Goal: Transaction & Acquisition: Purchase product/service

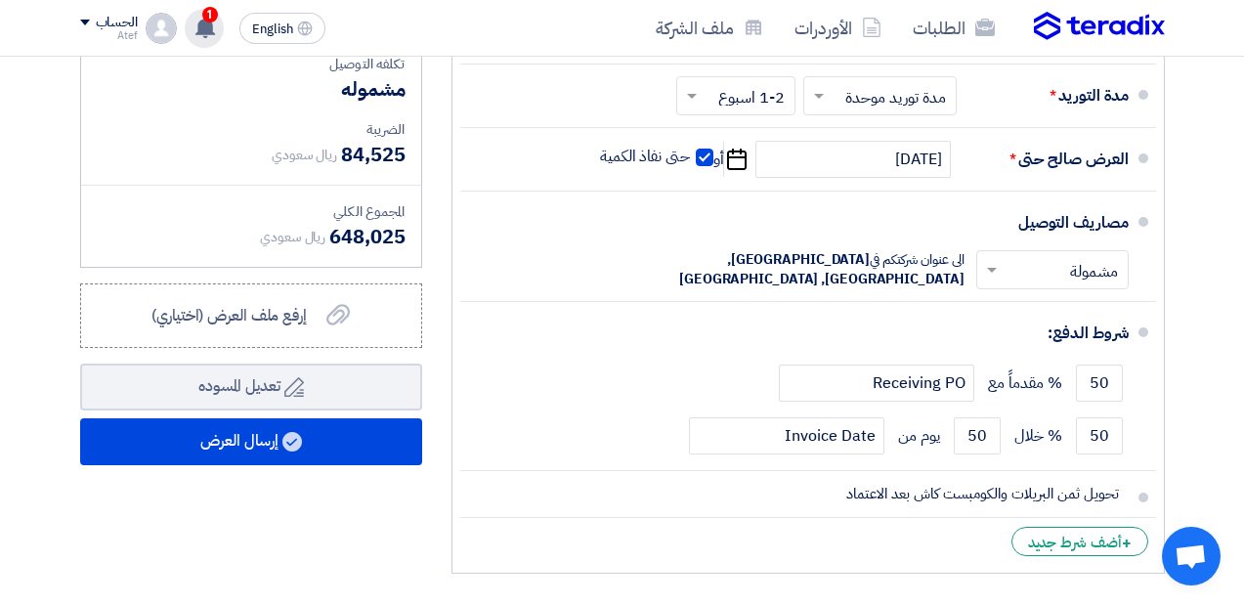
click at [210, 21] on span "1" at bounding box center [210, 15] width 16 height 16
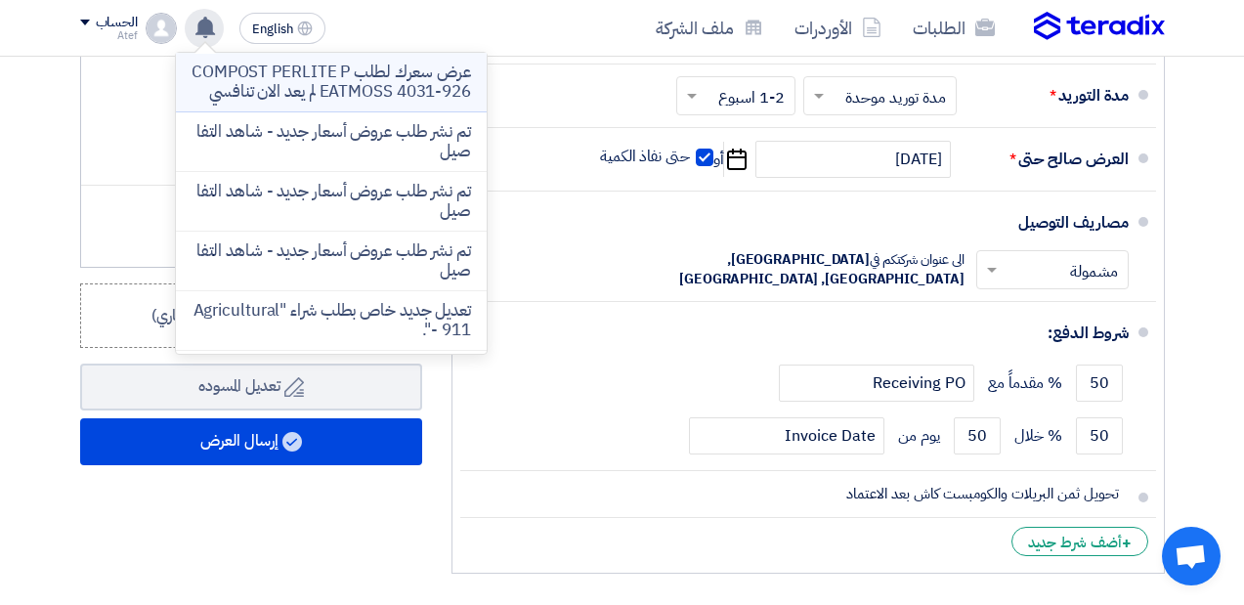
click at [306, 102] on p "عرض سعرك لطلب COMPOST PERLITE PEATMOSS 4031-926 لم يعد الان تنافسي" at bounding box center [332, 82] width 280 height 39
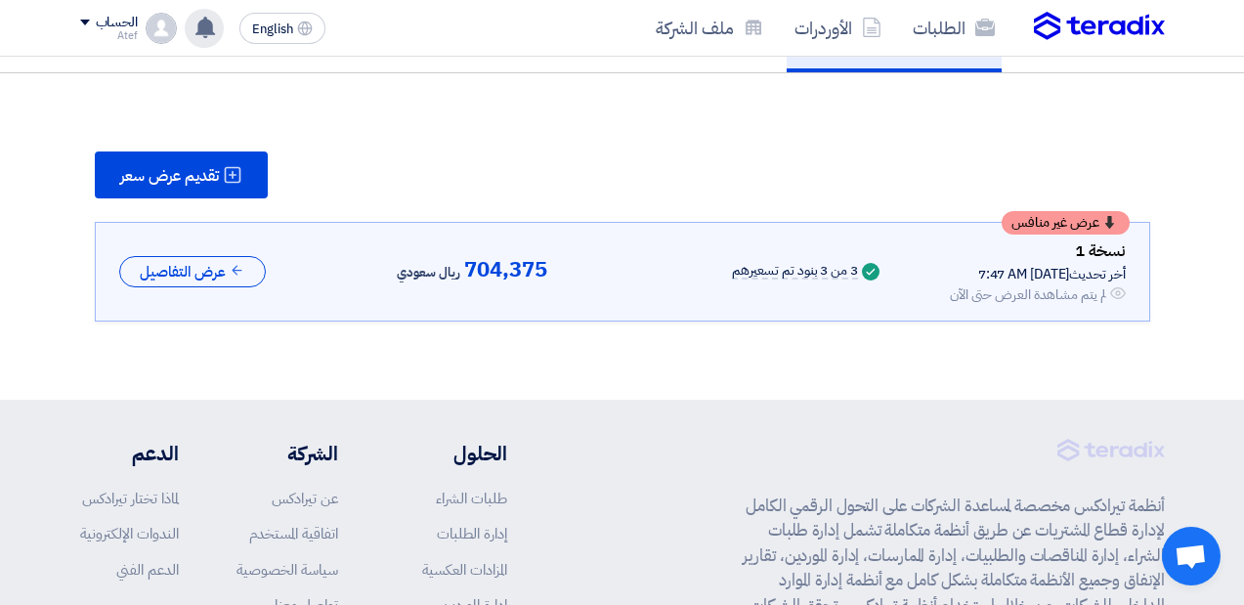
scroll to position [181, 0]
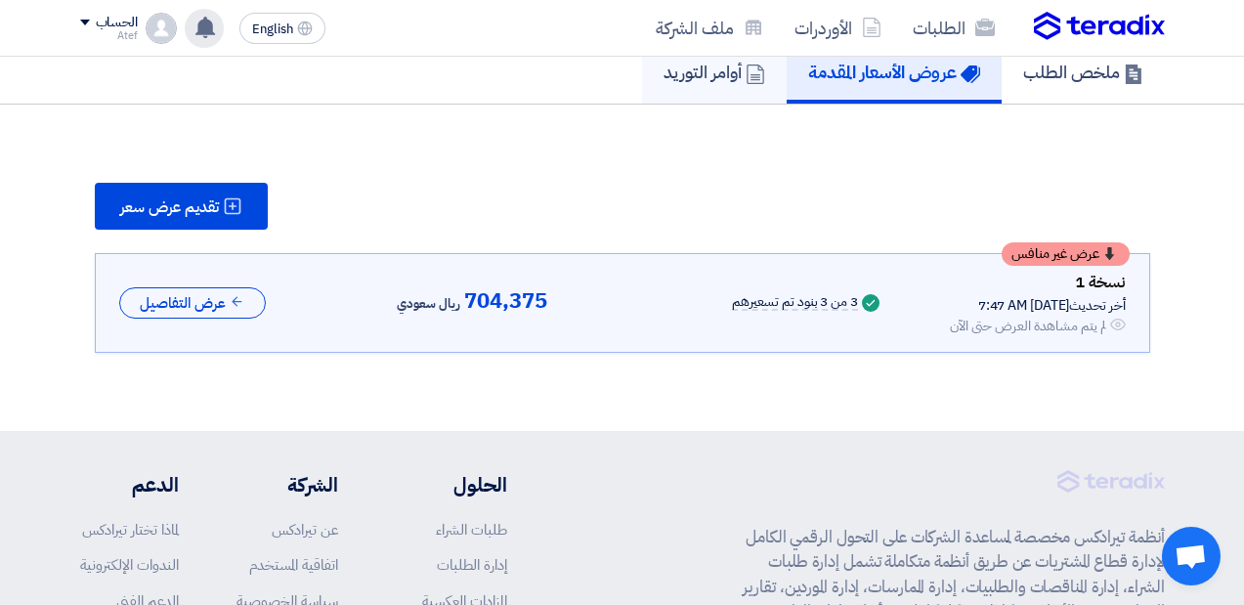
click at [683, 88] on link "أوامر التوريد" at bounding box center [714, 72] width 145 height 63
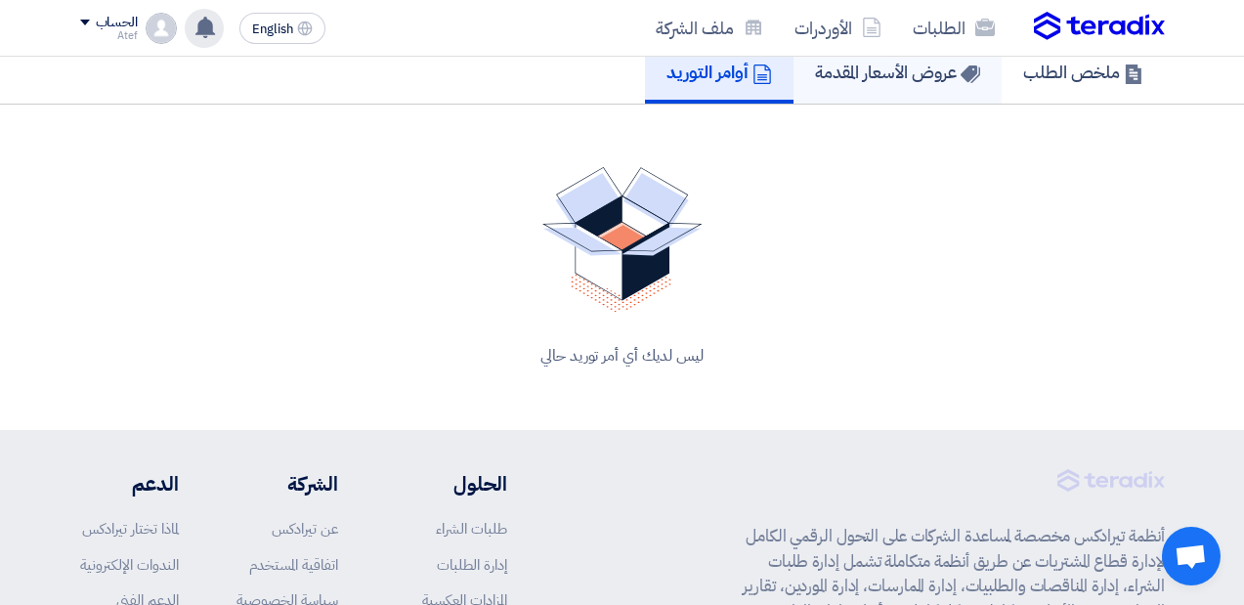
click at [842, 71] on h5 "عروض الأسعار المقدمة" at bounding box center [897, 72] width 165 height 22
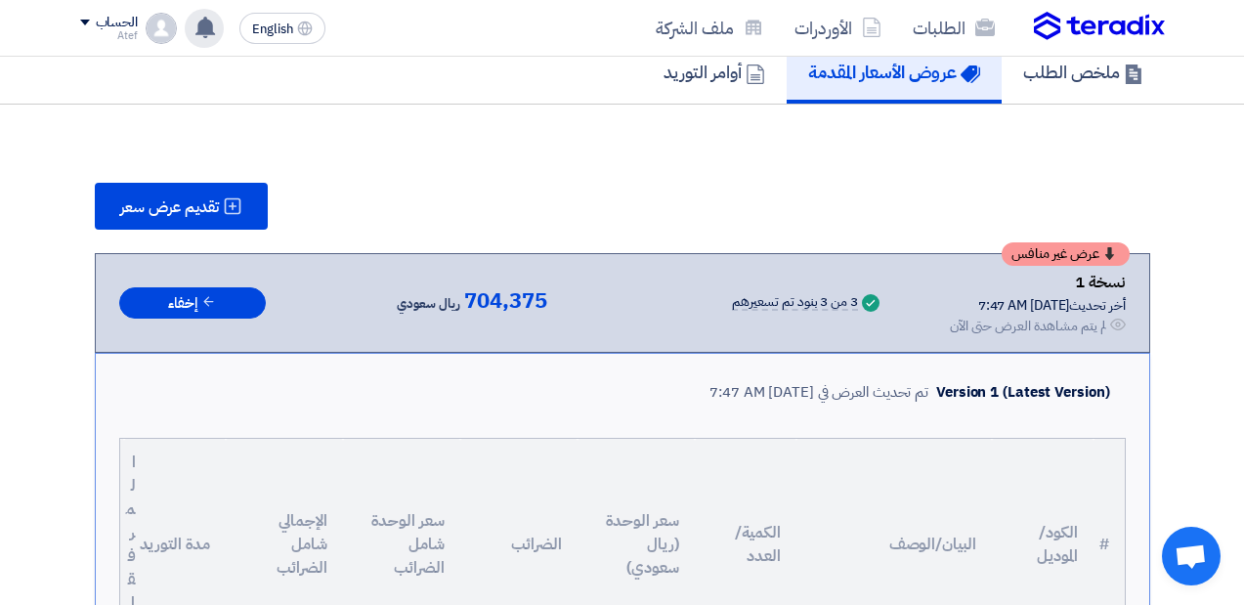
click at [1087, 261] on span "عرض غير منافس" at bounding box center [1056, 254] width 88 height 14
click at [1100, 296] on div "نسخة 1 أخر تحديث [DATE] 7:47 AM Offer is Seen لم يتم مشاهدة العرض حتى الآن" at bounding box center [1038, 303] width 176 height 66
click at [1104, 286] on div "نسخة 1" at bounding box center [1038, 282] width 176 height 25
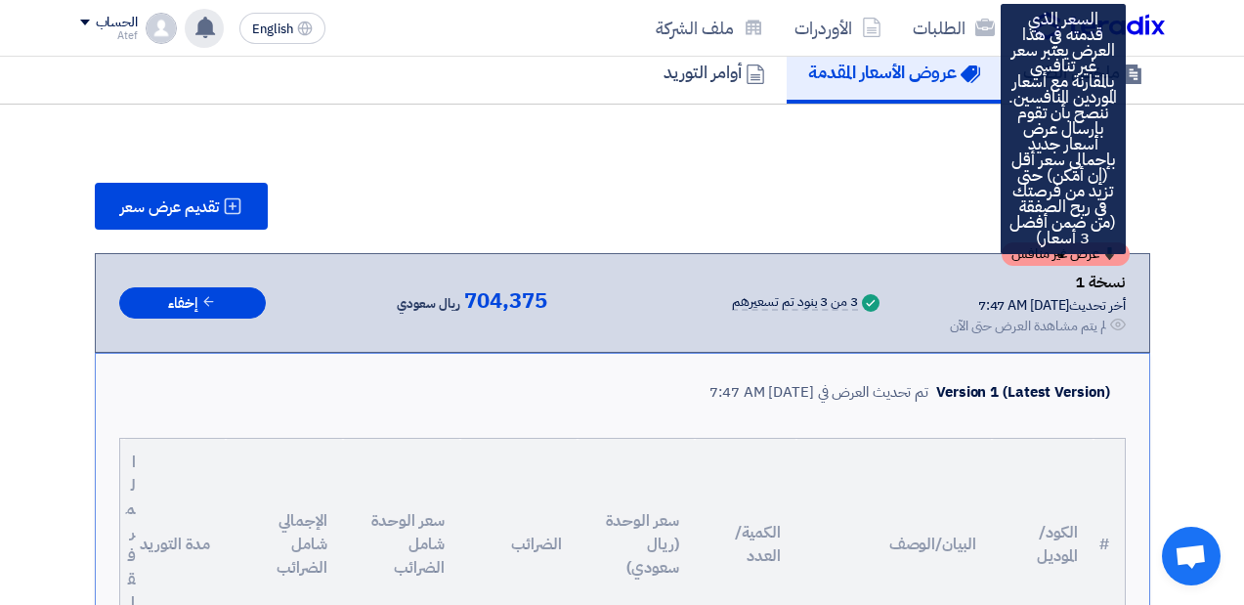
click at [1106, 262] on div "عرض غير منافس" at bounding box center [1066, 253] width 128 height 23
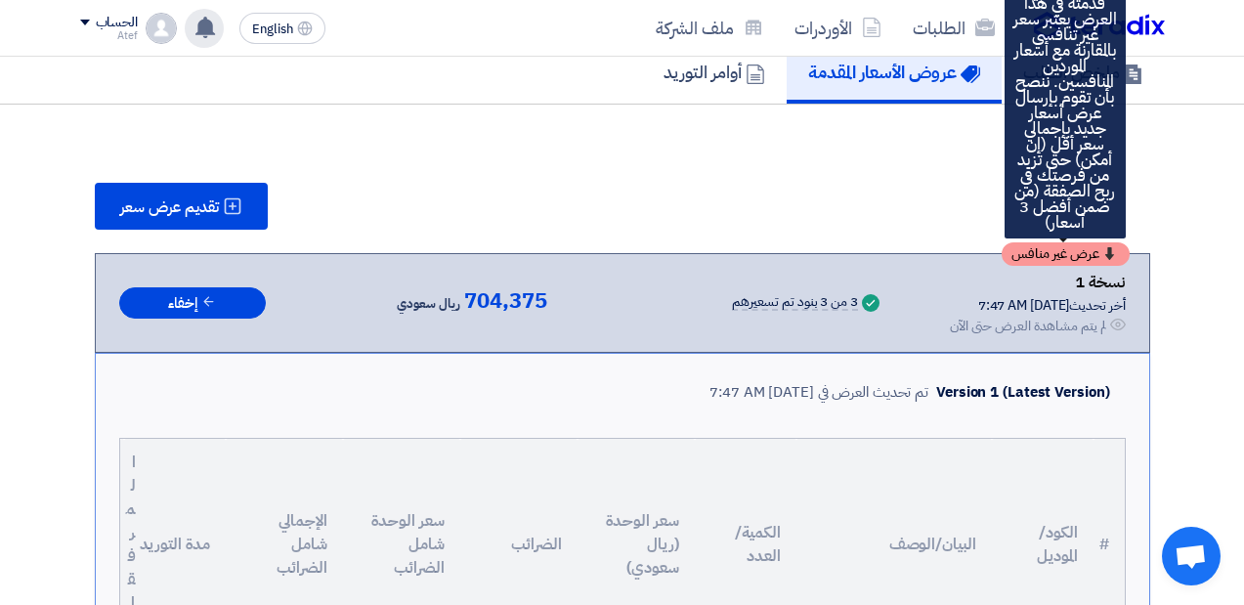
click at [1106, 262] on div "عرض غير منافس" at bounding box center [1066, 253] width 128 height 23
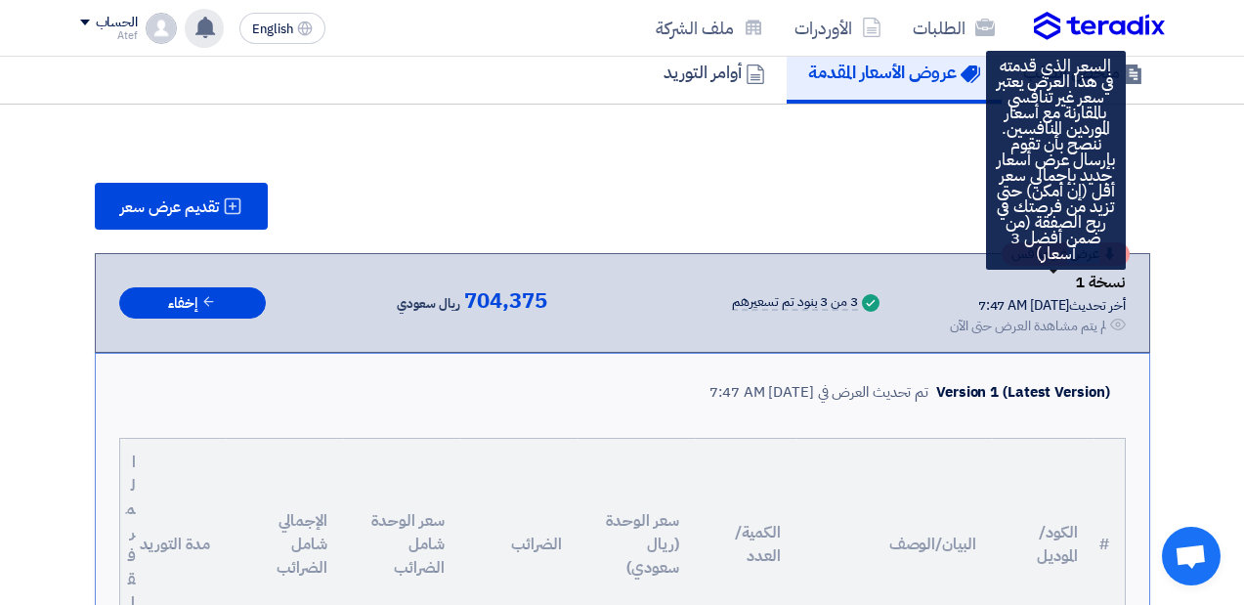
click at [1104, 259] on icon at bounding box center [1109, 253] width 13 height 13
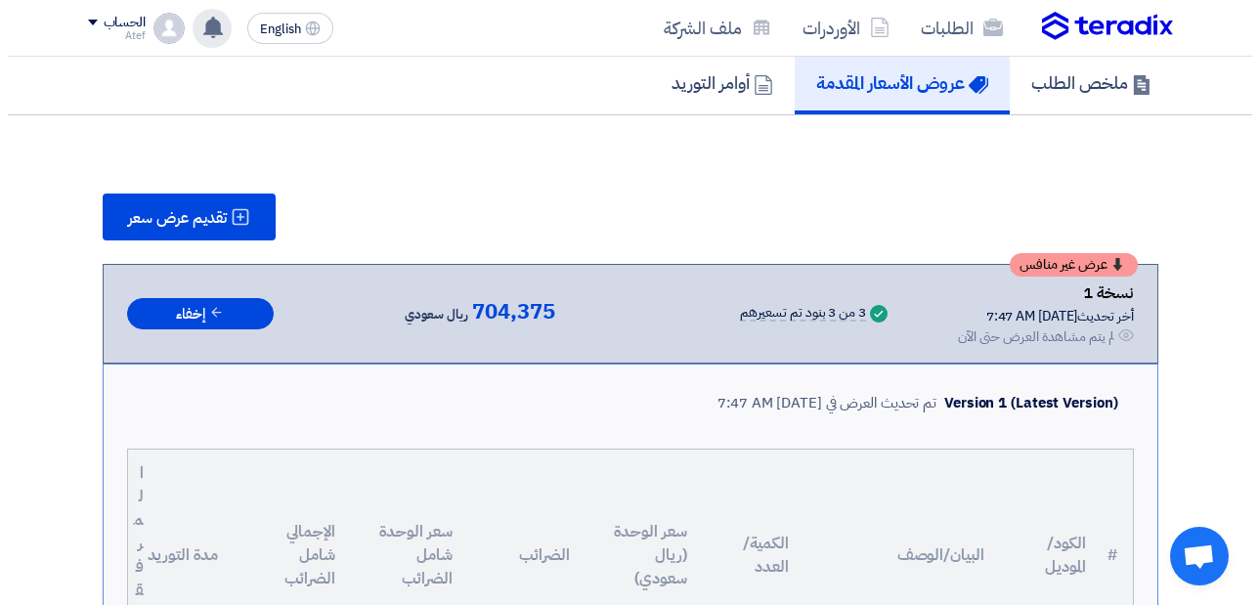
scroll to position [195, 0]
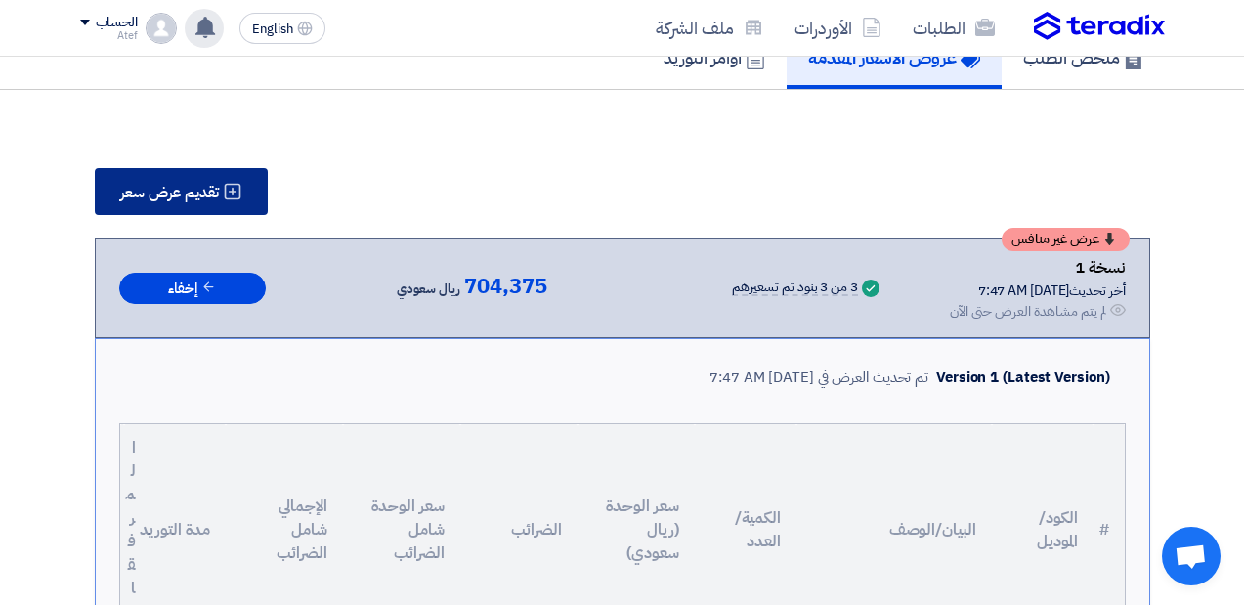
click at [183, 205] on button "تقديم عرض سعر" at bounding box center [181, 191] width 173 height 47
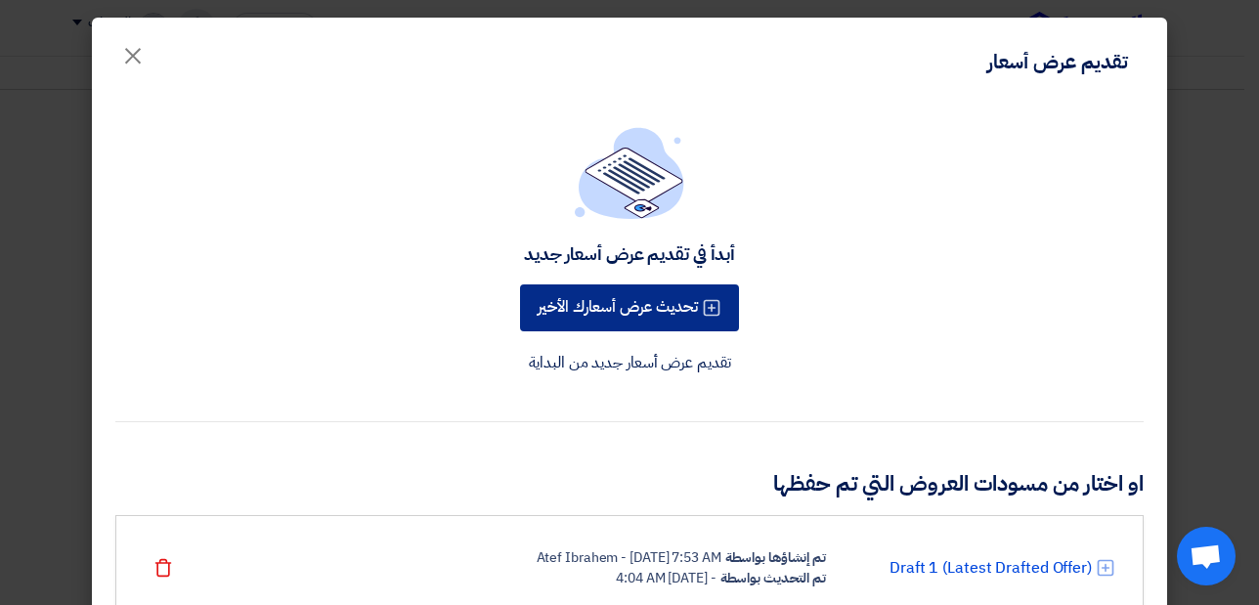
click at [614, 313] on button "تحديث عرض أسعارك الأخير" at bounding box center [629, 307] width 219 height 47
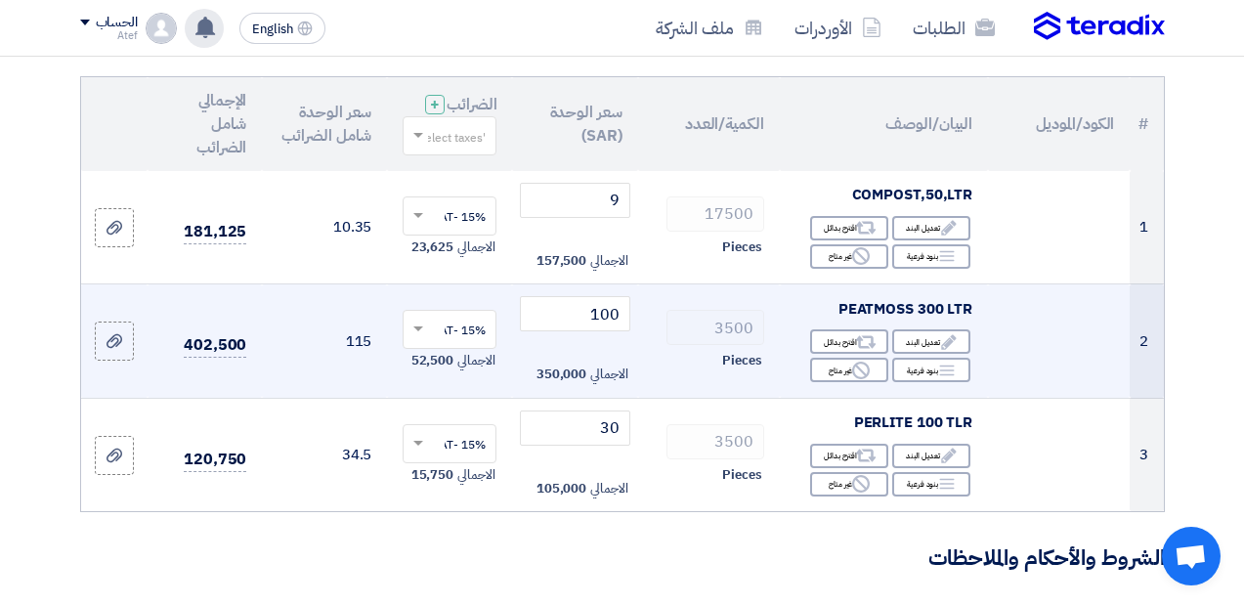
scroll to position [98, 0]
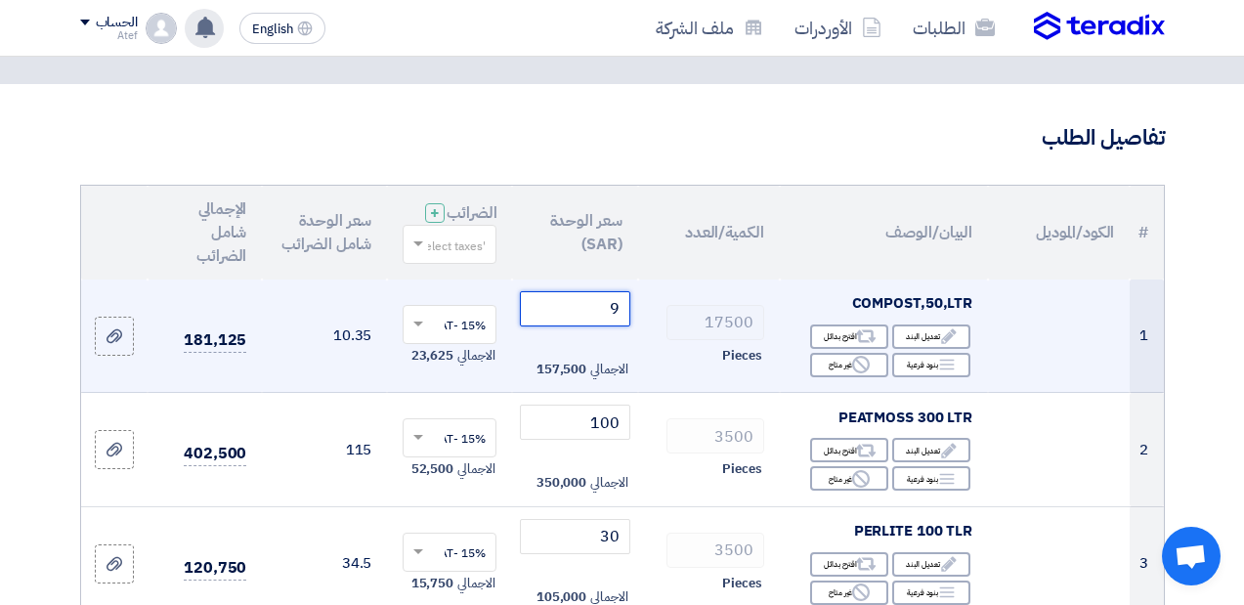
drag, startPoint x: 603, startPoint y: 326, endPoint x: 645, endPoint y: 332, distance: 42.4
click at [648, 337] on tr "1 COMPOST,50,LTR Edit تعديل البند Alternative اقترح بدائل Breakdown Reject 17500" at bounding box center [622, 336] width 1083 height 113
drag, startPoint x: 607, startPoint y: 329, endPoint x: 624, endPoint y: 331, distance: 16.7
click at [624, 326] on input "9" at bounding box center [574, 308] width 109 height 35
drag, startPoint x: 607, startPoint y: 321, endPoint x: 637, endPoint y: 334, distance: 33.2
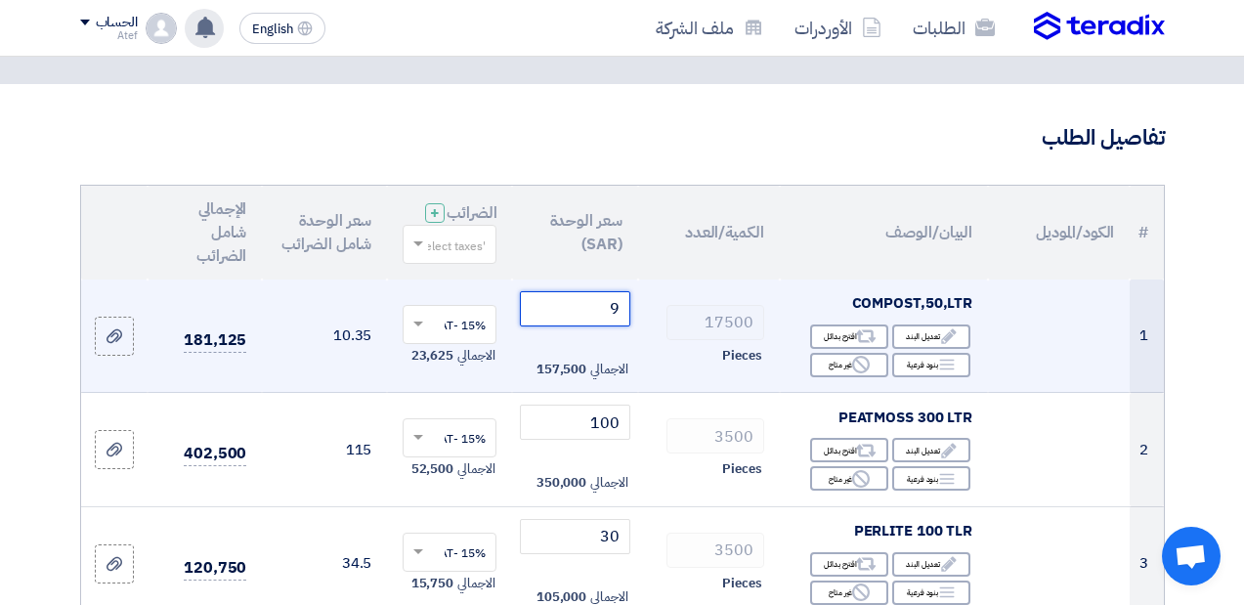
click at [637, 334] on td "9 الاجمالي 157,500" at bounding box center [574, 336] width 125 height 113
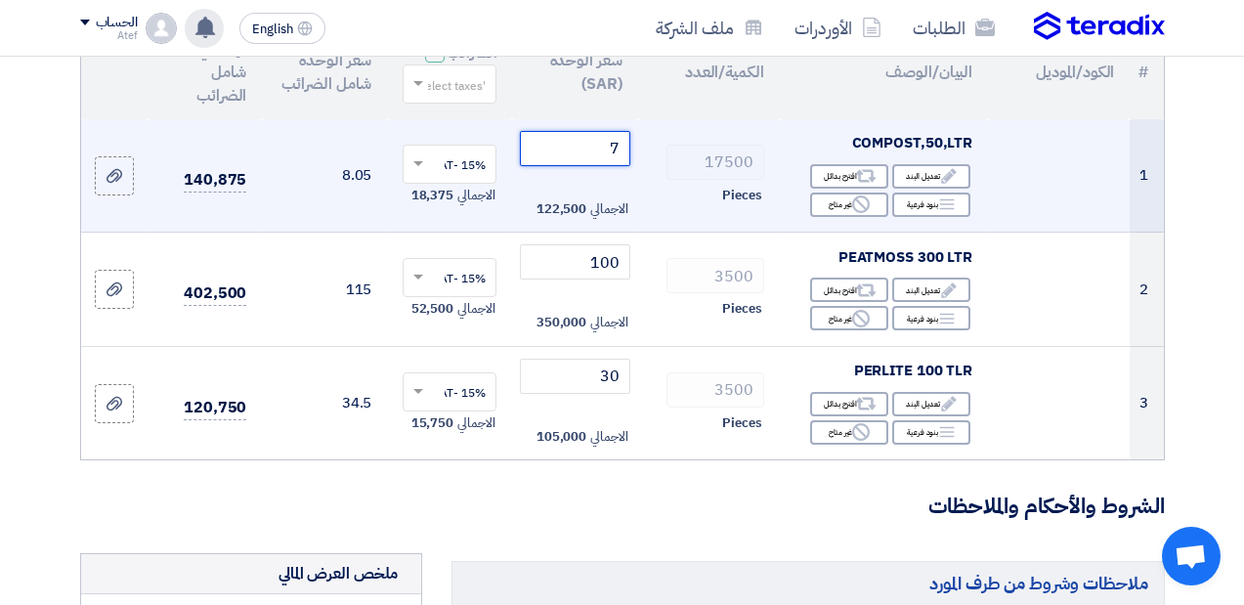
scroll to position [293, 0]
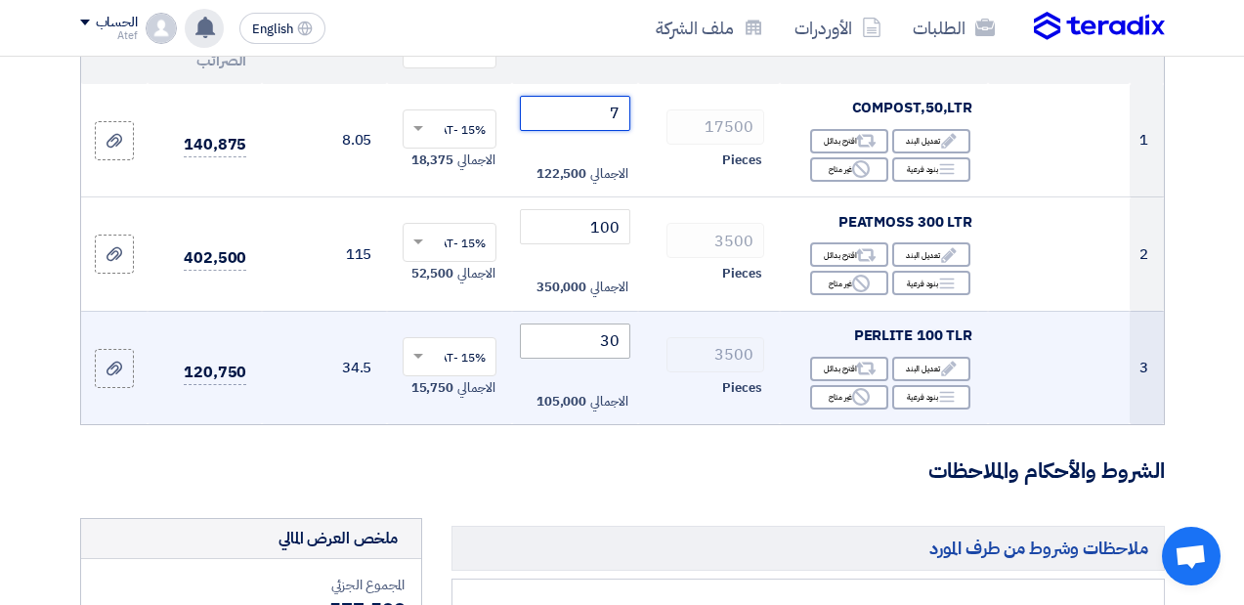
type input "7"
click at [608, 354] on input "30" at bounding box center [574, 341] width 109 height 35
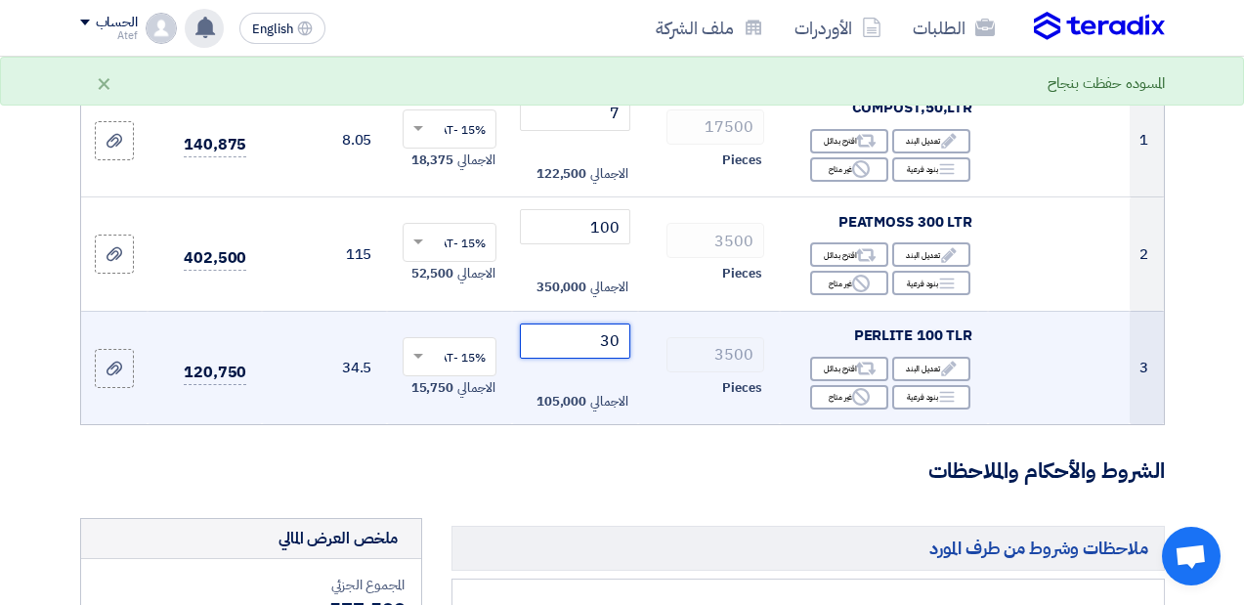
click at [616, 353] on input "30" at bounding box center [574, 341] width 109 height 35
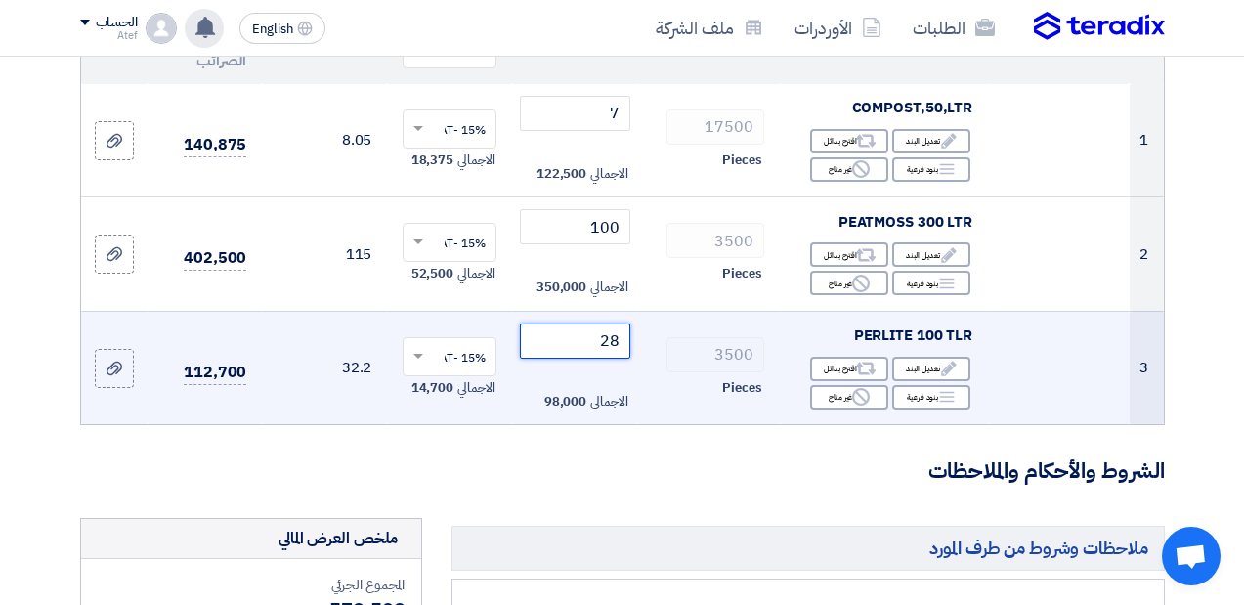
type input "2"
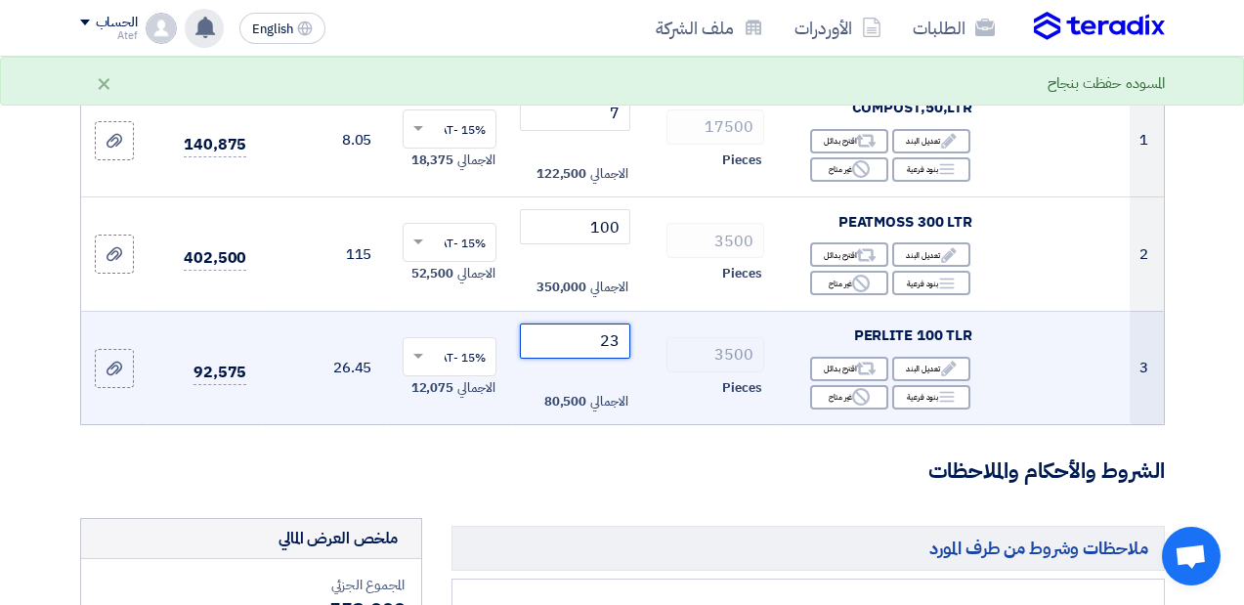
type input "2"
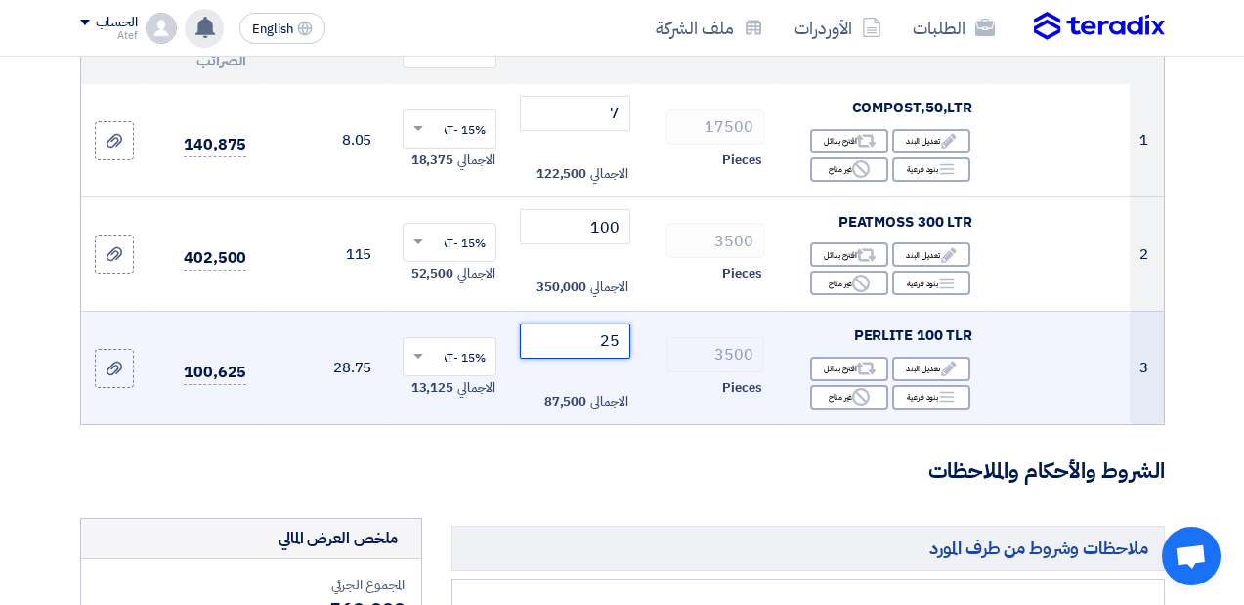
type input "2"
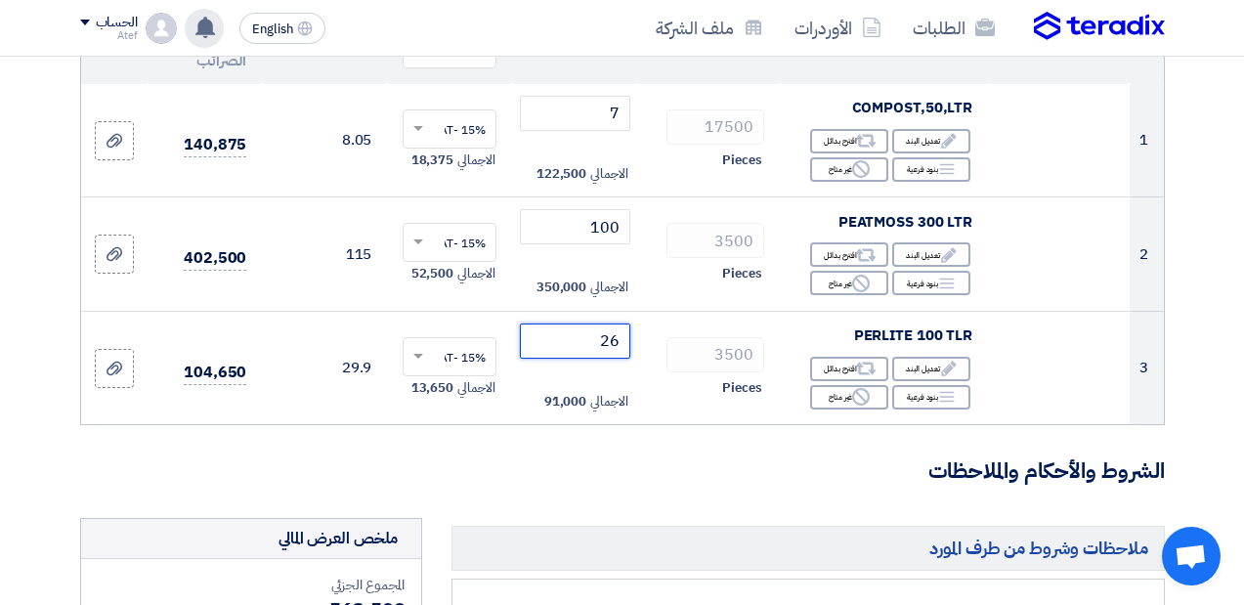
type input "26"
click at [1216, 305] on section "تفاصيل الطلب # الكود/الموديل البيان/الوصف الكمية/العدد سعر الوحدة (SAR) الضرائب…" at bounding box center [622, 560] width 1244 height 1343
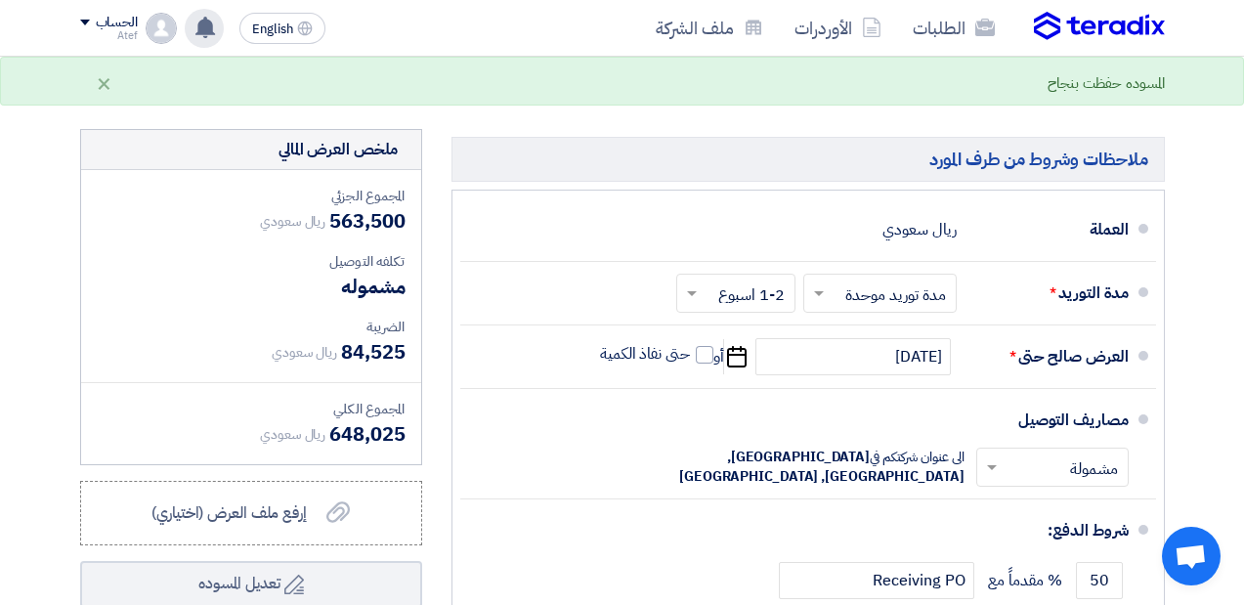
scroll to position [684, 0]
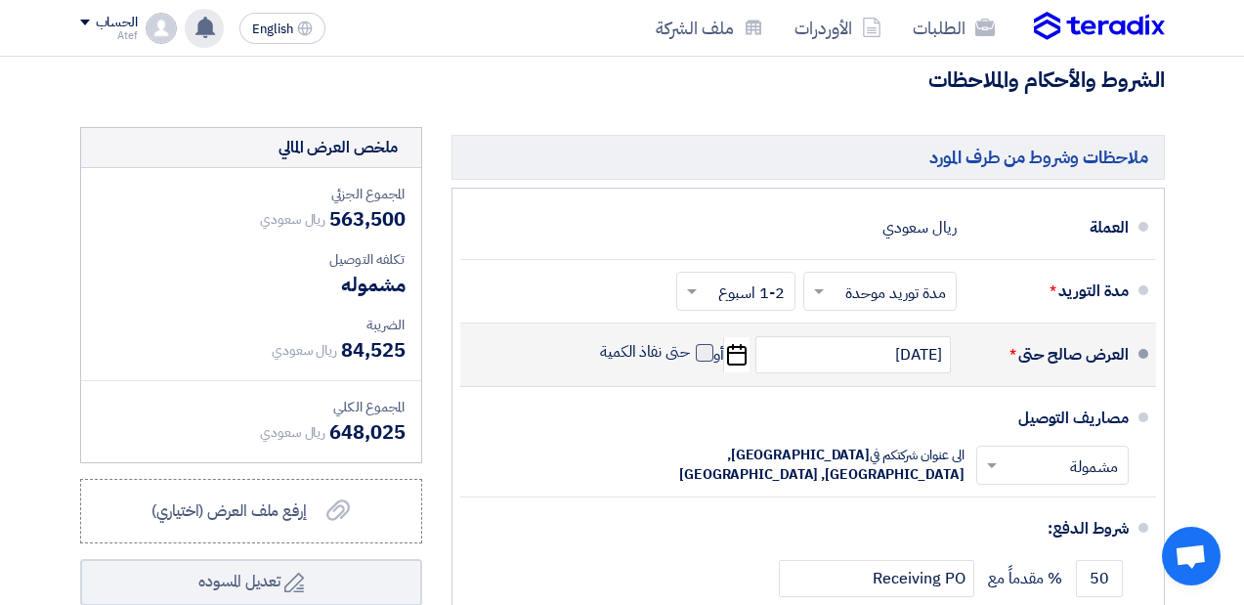
click at [706, 362] on span at bounding box center [705, 353] width 18 height 18
click at [690, 375] on input "حتى نفاذ الكمية" at bounding box center [643, 360] width 94 height 37
checkbox input "true"
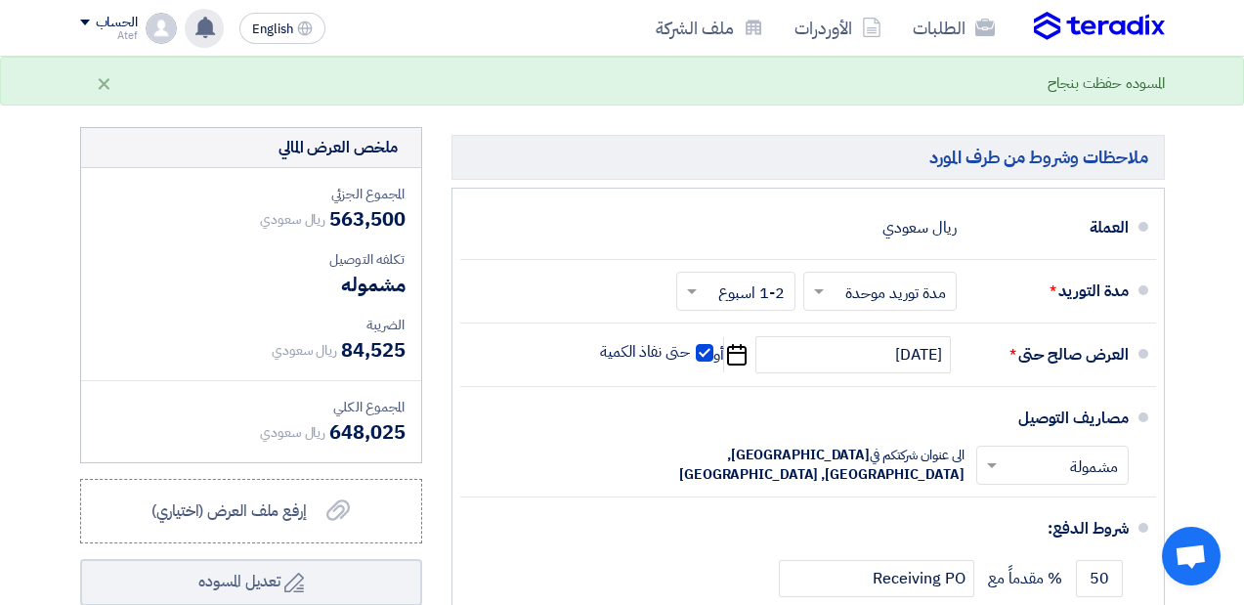
click at [1201, 234] on section "تفاصيل الطلب # الكود/الموديل البيان/الوصف الكمية/العدد سعر الوحدة (SAR) الضرائب…" at bounding box center [622, 169] width 1244 height 1343
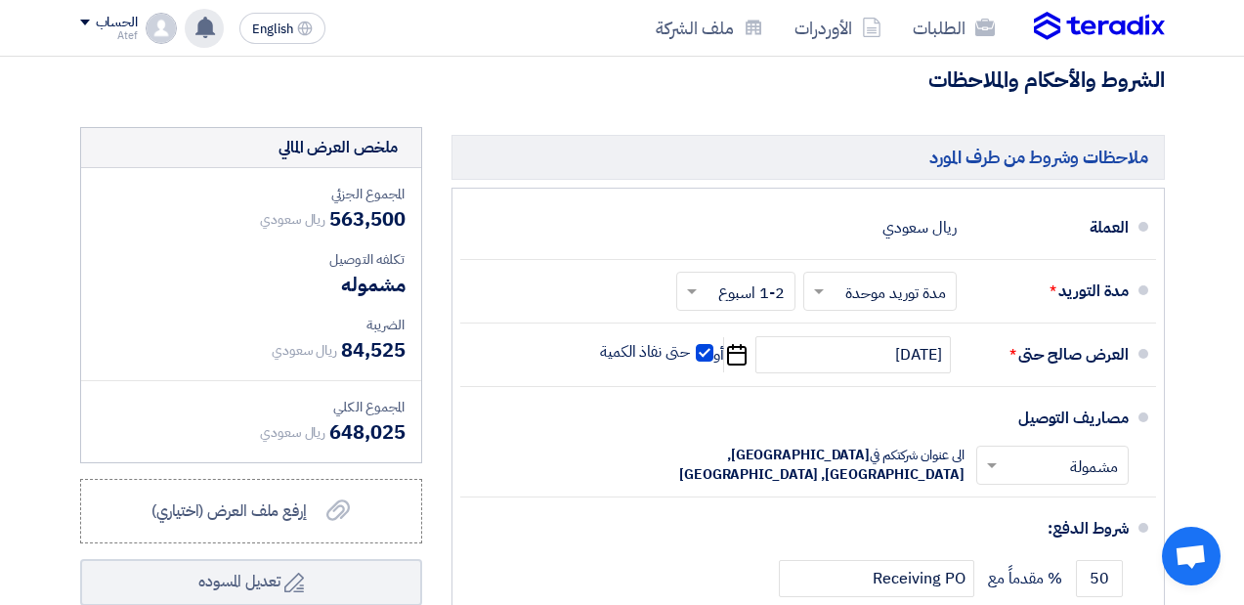
click at [1229, 135] on section "تفاصيل الطلب # الكود/الموديل البيان/الوصف الكمية/العدد سعر الوحدة (SAR) الضرائب…" at bounding box center [622, 169] width 1244 height 1343
click at [1222, 129] on section "تفاصيل الطلب # الكود/الموديل البيان/الوصف الكمية/العدد سعر الوحدة (SAR) الضرائب…" at bounding box center [622, 169] width 1244 height 1343
